Goal: Find specific page/section: Find specific page/section

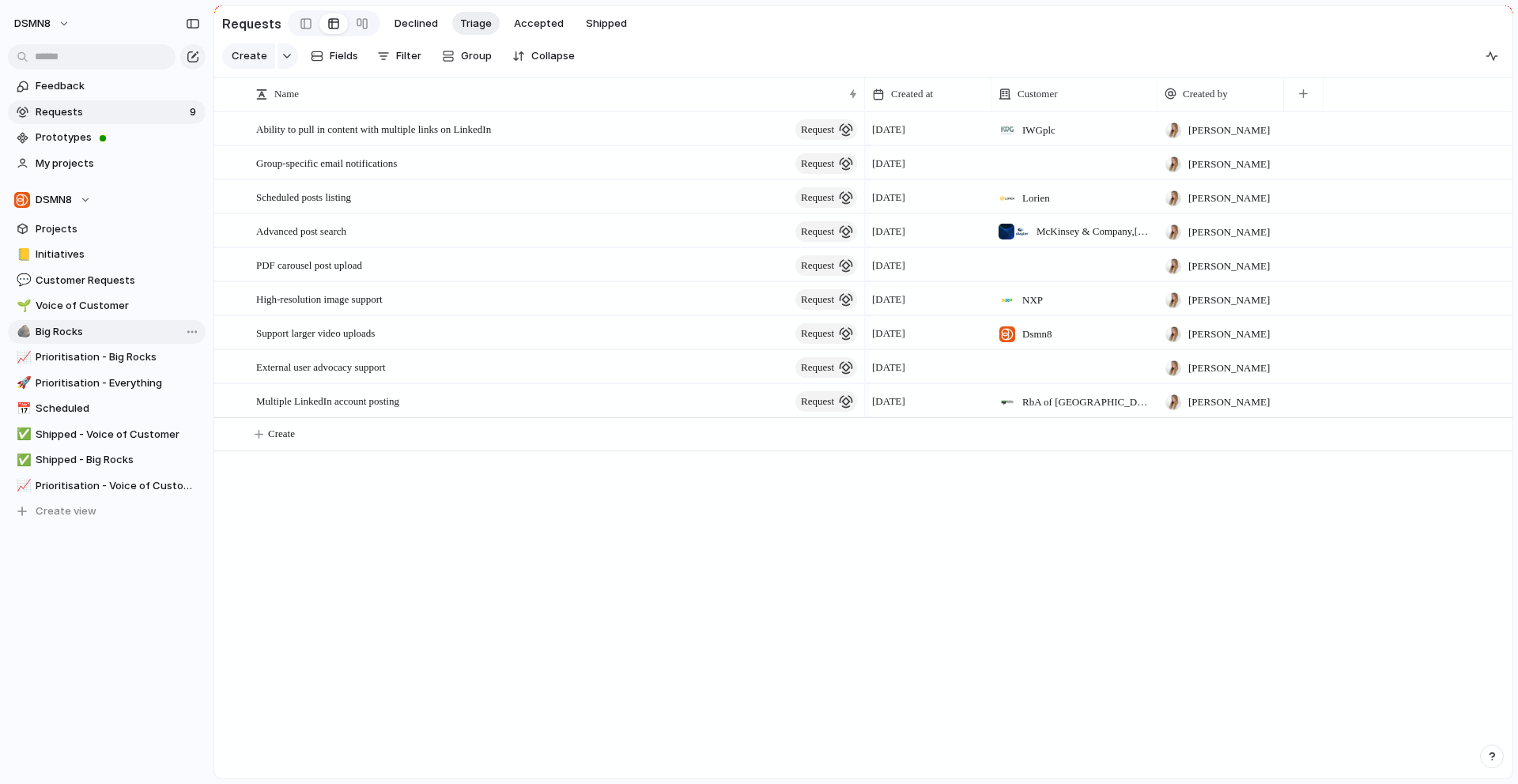
click at [106, 332] on span "Big Rocks" at bounding box center [118, 332] width 165 height 16
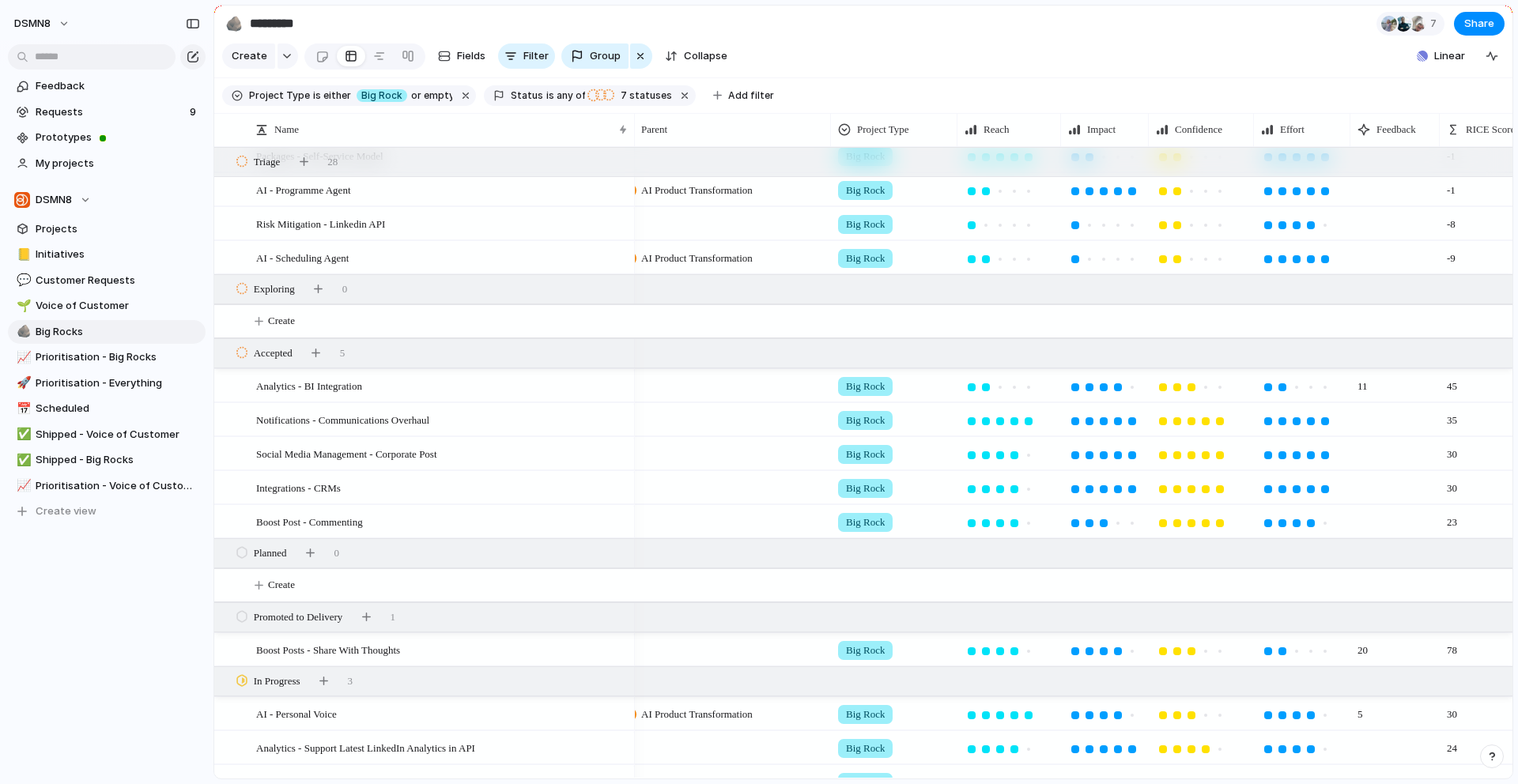
scroll to position [0, 211]
